Goal: Find contact information: Find contact information

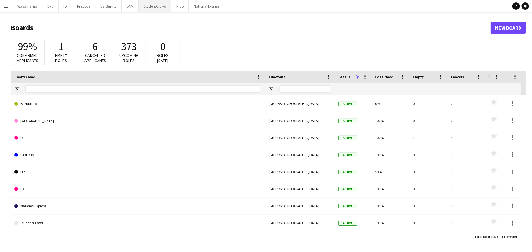
click at [159, 6] on button "StudentCrowd Close" at bounding box center [155, 6] width 33 height 12
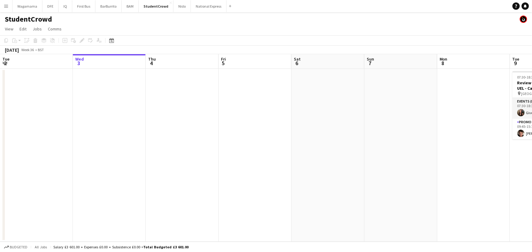
drag, startPoint x: 380, startPoint y: 114, endPoint x: 135, endPoint y: 115, distance: 244.3
click at [139, 115] on app-calendar-viewport "Sun 31 Mon 1 Tue 2 Wed 3 Thu 4 Fri 5 Sat 6 Sun 7 Mon 8 Tue 9 2/2 1 Job Wed 10 T…" at bounding box center [266, 148] width 532 height 188
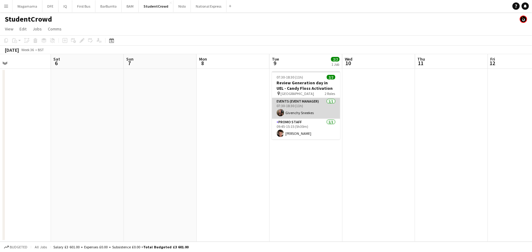
click at [310, 114] on app-card-role "Events (Event Manager) [DATE] 07:30-18:30 (11h) Givenchy Sneekes" at bounding box center [306, 108] width 68 height 21
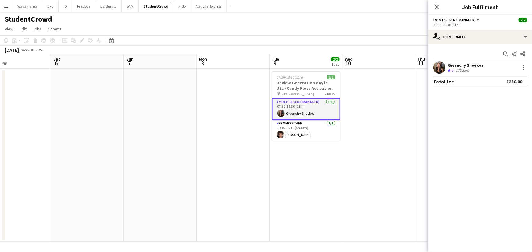
click at [471, 69] on div "Crew rating 5 176.2km" at bounding box center [465, 70] width 36 height 5
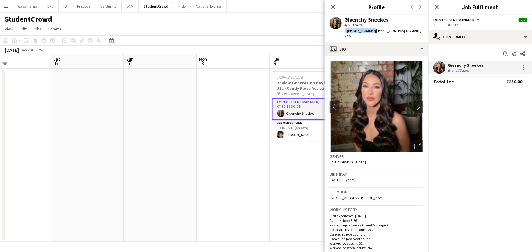
drag, startPoint x: 370, startPoint y: 29, endPoint x: 343, endPoint y: 33, distance: 27.6
click at [343, 33] on div "Givenchy Sneekes star 5 176.2km t. [PHONE_NUMBER] | [EMAIL_ADDRESS][DOMAIN_NAME]" at bounding box center [376, 28] width 104 height 27
copy span "t. [PHONE_NUMBER]"
